Goal: Transaction & Acquisition: Purchase product/service

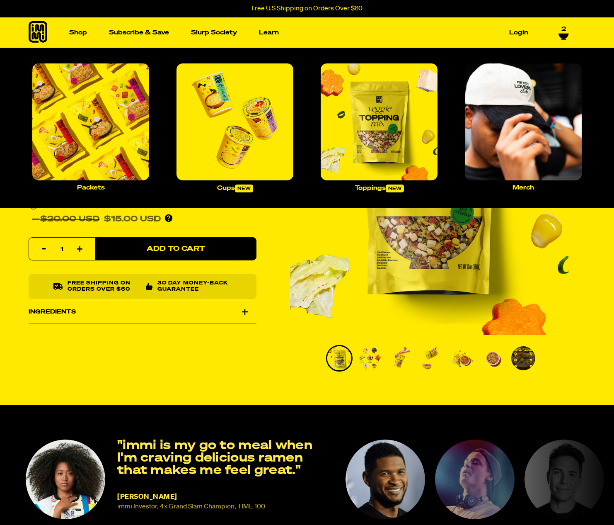
click at [71, 32] on link "Shop" at bounding box center [78, 32] width 24 height 13
click at [100, 119] on img "Main navigation" at bounding box center [90, 121] width 117 height 117
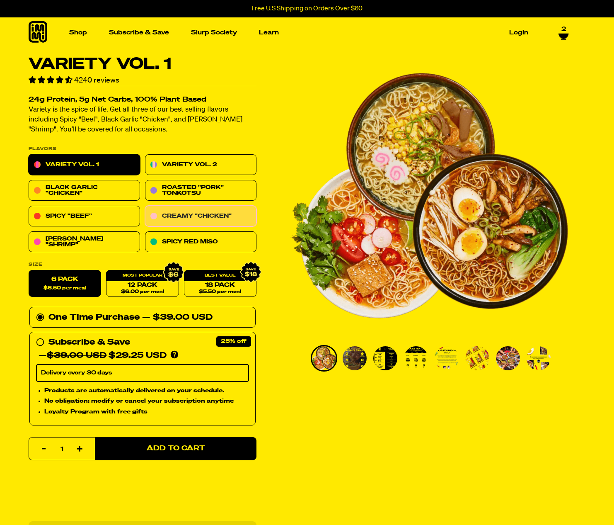
click at [199, 218] on link "Creamy "Chicken"" at bounding box center [200, 216] width 111 height 21
